Goal: Communication & Community: Answer question/provide support

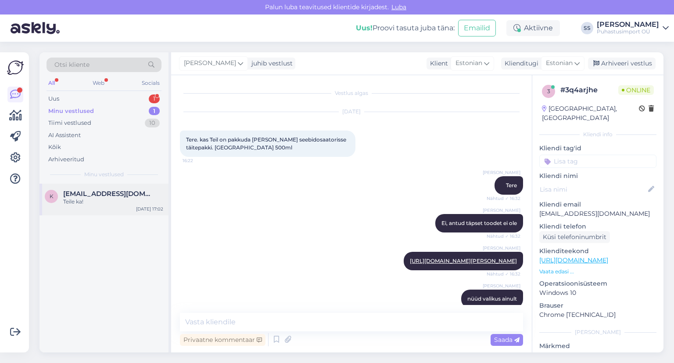
scroll to position [180, 0]
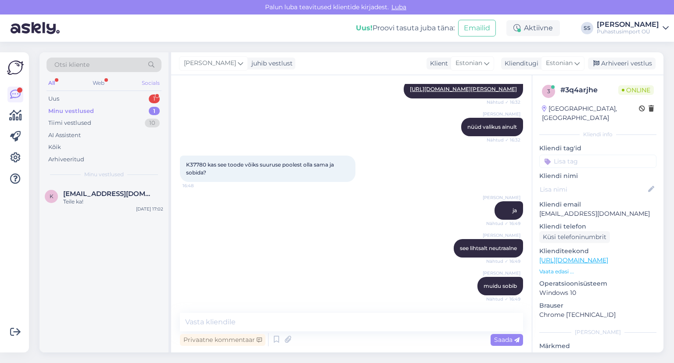
drag, startPoint x: 144, startPoint y: 86, endPoint x: 138, endPoint y: 104, distance: 19.6
click at [143, 86] on div "Socials" at bounding box center [151, 82] width 22 height 11
click at [138, 105] on div "Minu vestlused 1" at bounding box center [104, 111] width 115 height 12
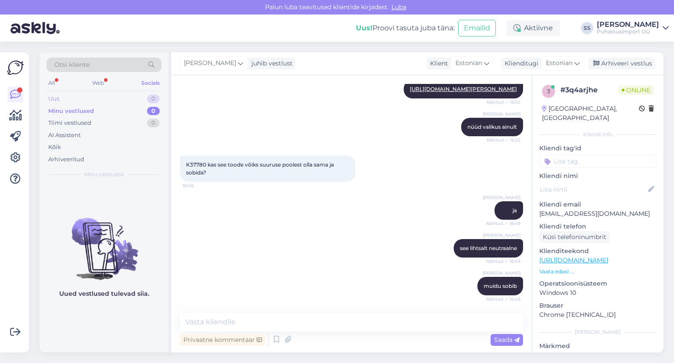
click at [133, 104] on div "Uus 0" at bounding box center [104, 99] width 115 height 12
drag, startPoint x: 80, startPoint y: 131, endPoint x: 87, endPoint y: 111, distance: 21.2
click at [80, 131] on div "AI Assistent" at bounding box center [64, 135] width 32 height 9
click at [100, 79] on div "Web" at bounding box center [97, 82] width 15 height 11
click at [67, 79] on div "All Web Socials" at bounding box center [104, 84] width 115 height 14
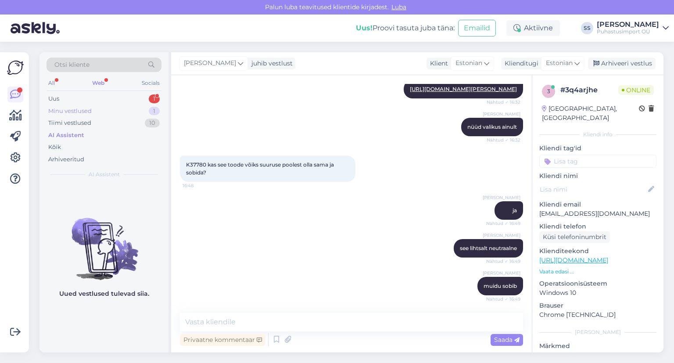
drag, startPoint x: 107, startPoint y: 106, endPoint x: 99, endPoint y: 100, distance: 10.6
click at [107, 106] on div "Minu vestlused 1" at bounding box center [104, 111] width 115 height 12
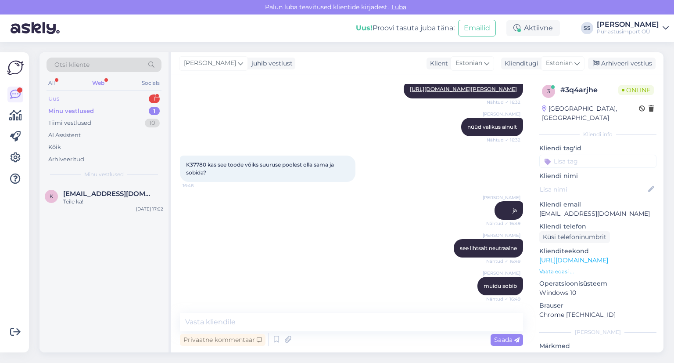
click at [97, 98] on div "Uus 1" at bounding box center [104, 99] width 115 height 12
click at [109, 190] on span "[PERSON_NAME][EMAIL_ADDRESS][DOMAIN_NAME]" at bounding box center [108, 194] width 91 height 8
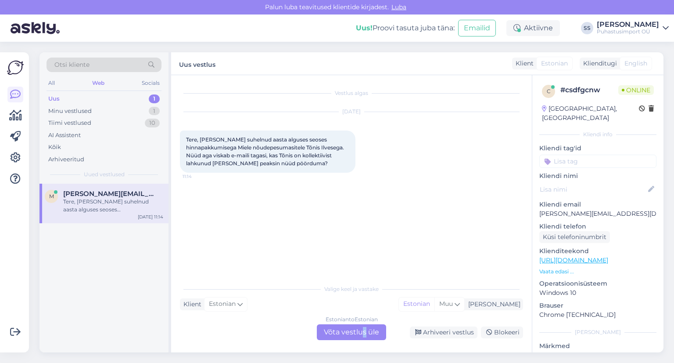
drag, startPoint x: 364, startPoint y: 333, endPoint x: 359, endPoint y: 333, distance: 5.3
click at [363, 333] on div "Estonian to Estonian Võta vestlus üle" at bounding box center [351, 332] width 69 height 16
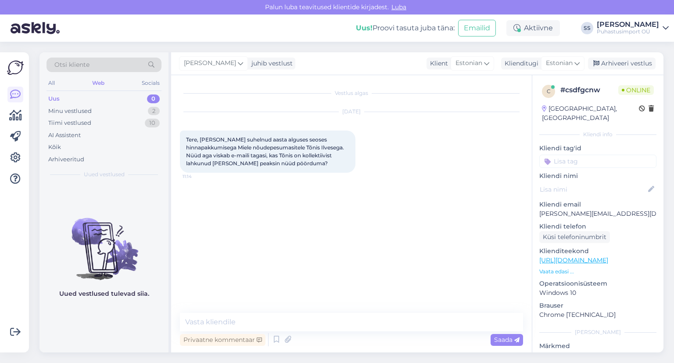
click at [347, 331] on div "Privaatne kommentaar Saada" at bounding box center [351, 339] width 343 height 17
click at [351, 320] on textarea at bounding box center [351, 322] width 343 height 18
type textarea "Tere"
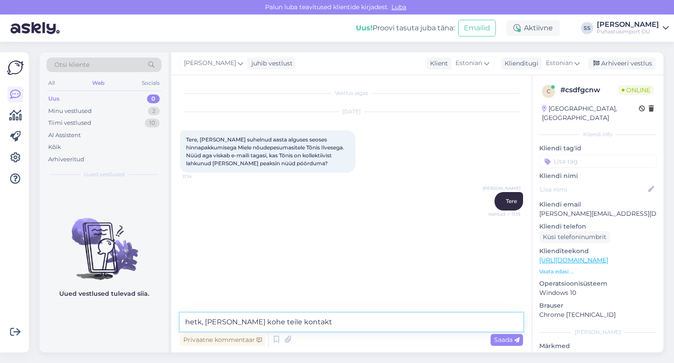
type textarea "hetk, [PERSON_NAME] kohe teile kontakti"
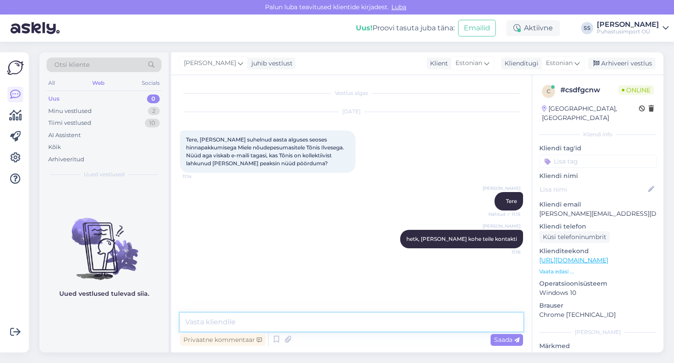
paste textarea "Koit Tammist Müügijuht [PHONE_NUMBER] [EMAIL_ADDRESS][DOMAIN_NAME]"
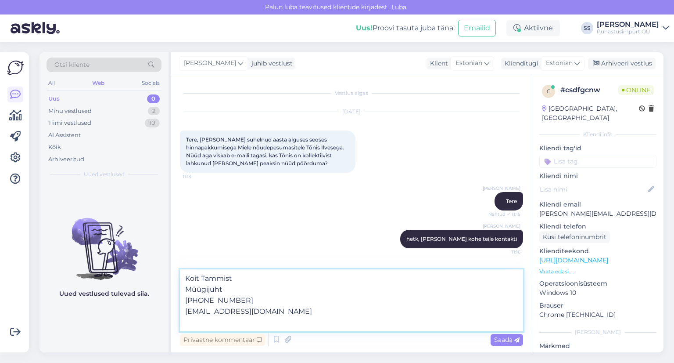
drag, startPoint x: 225, startPoint y: 300, endPoint x: 194, endPoint y: 297, distance: 30.9
click at [194, 297] on textarea "Koit Tammist Müügijuht [PHONE_NUMBER] [EMAIL_ADDRESS][DOMAIN_NAME]" at bounding box center [351, 300] width 343 height 62
type textarea "Koit Tammist [PHONE_NUMBER] [EMAIL_ADDRESS][DOMAIN_NAME]"
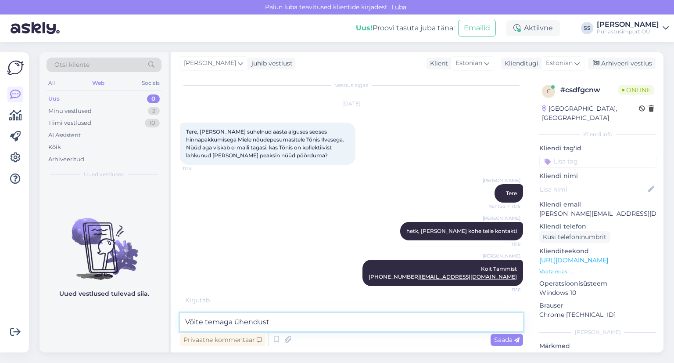
scroll to position [24, 0]
type textarea "Võite temaga ühendust [PERSON_NAME]"
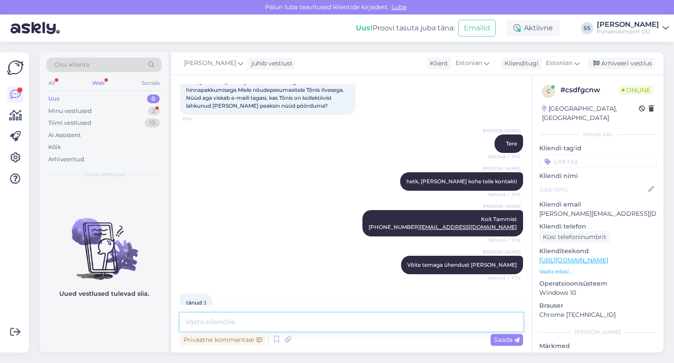
scroll to position [90, 0]
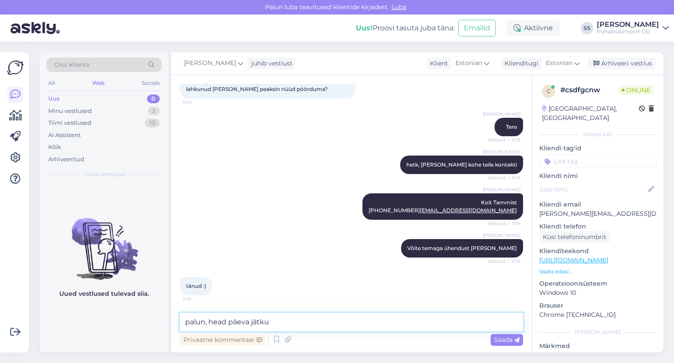
type textarea "palun, head päeva jätku!"
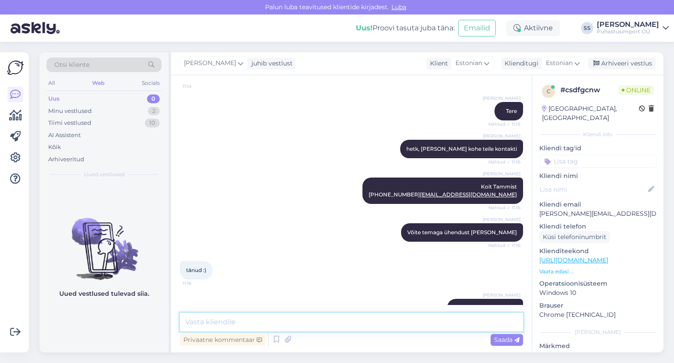
scroll to position [128, 0]
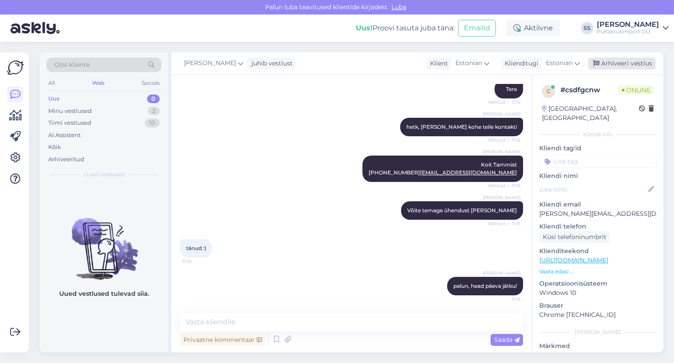
click at [635, 60] on div "Arhiveeri vestlus" at bounding box center [622, 64] width 68 height 12
